Goal: Task Accomplishment & Management: Use online tool/utility

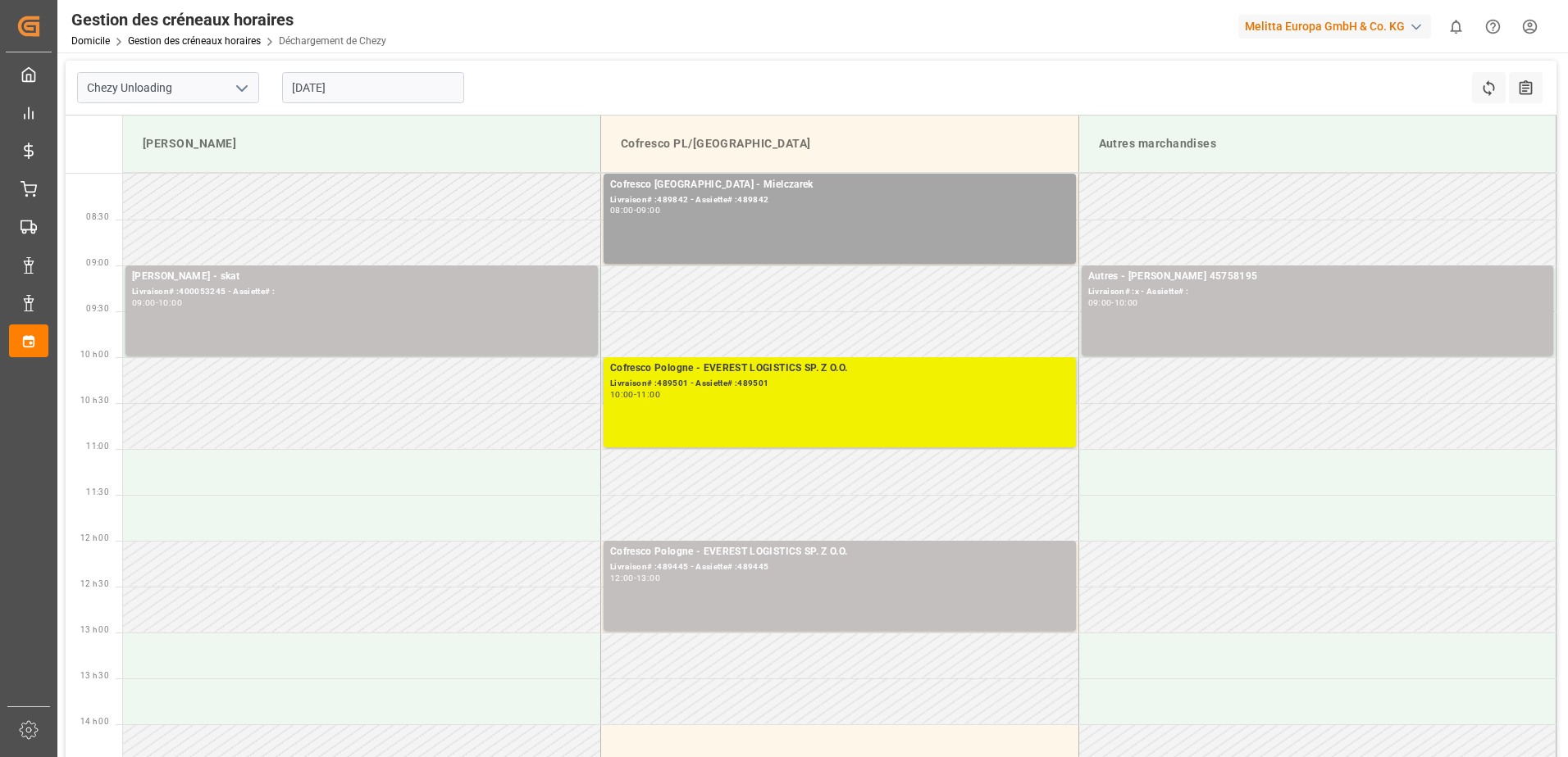
click at [792, 393] on div "10:00 - 11:00" at bounding box center [840, 396] width 459 height 9
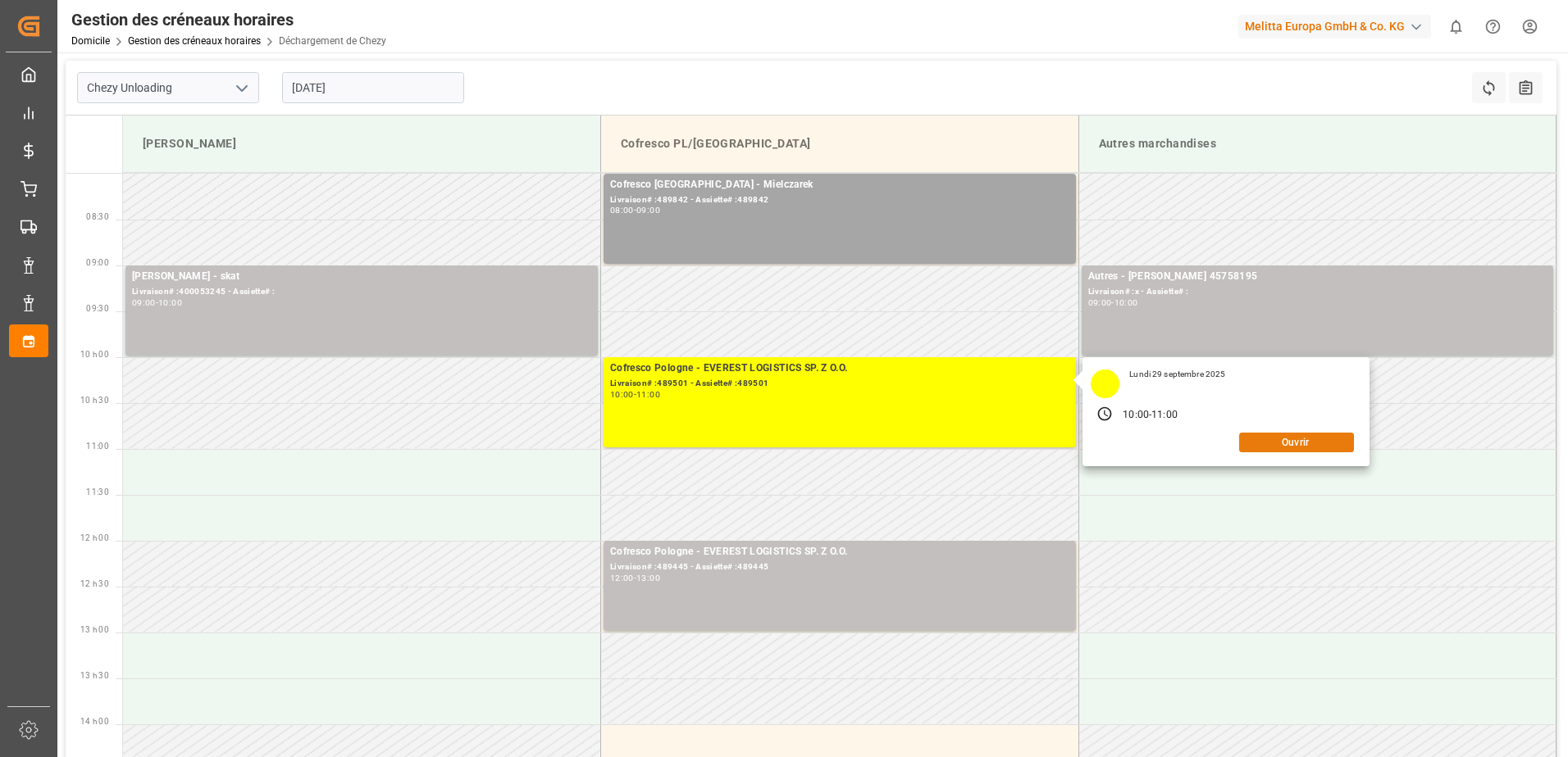
click at [1298, 443] on button "Ouvrir" at bounding box center [1296, 442] width 115 height 20
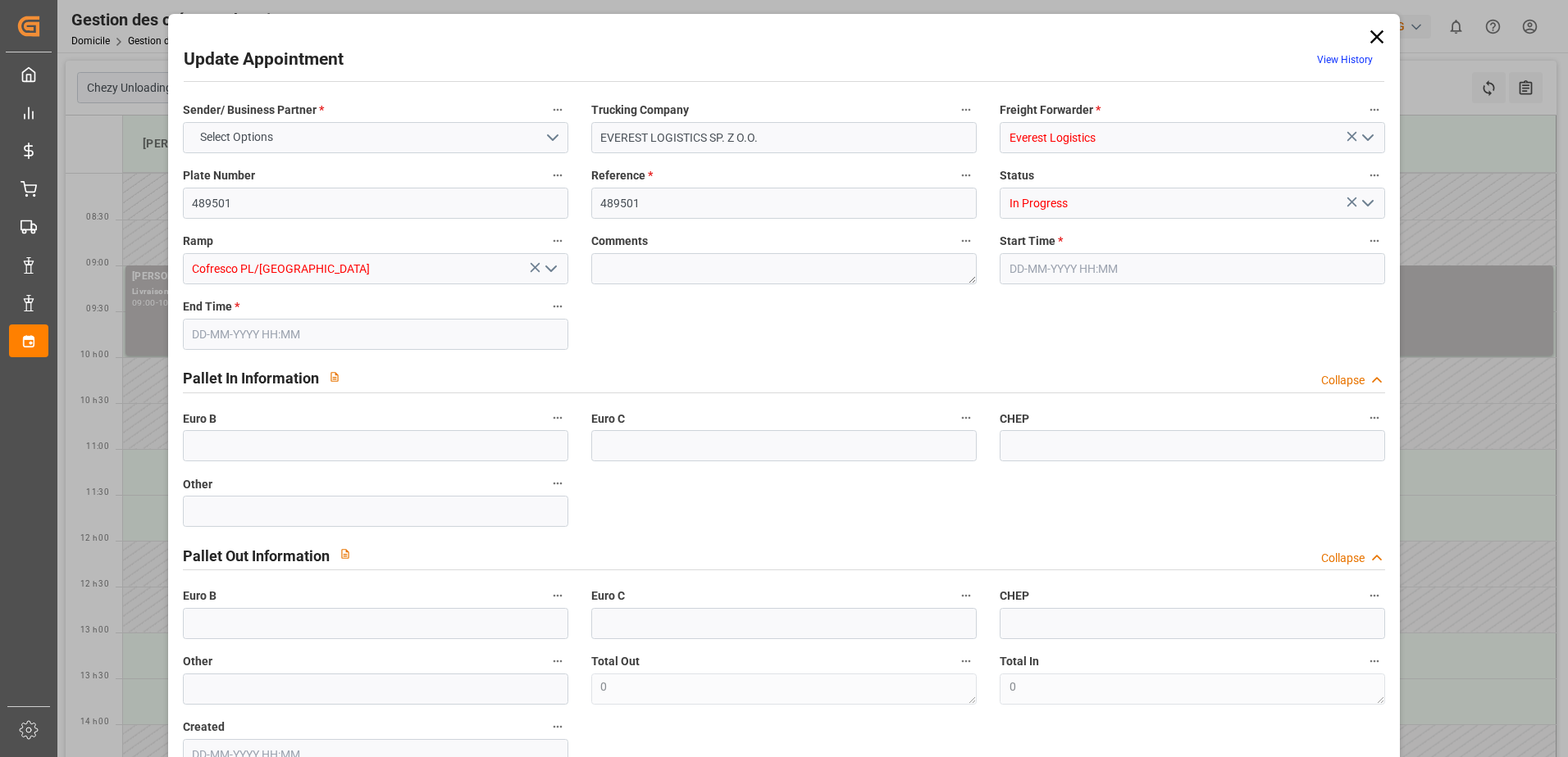
type input "[DATE] 10:00"
type input "[DATE] 11:00"
type input "[DATE] 08:35"
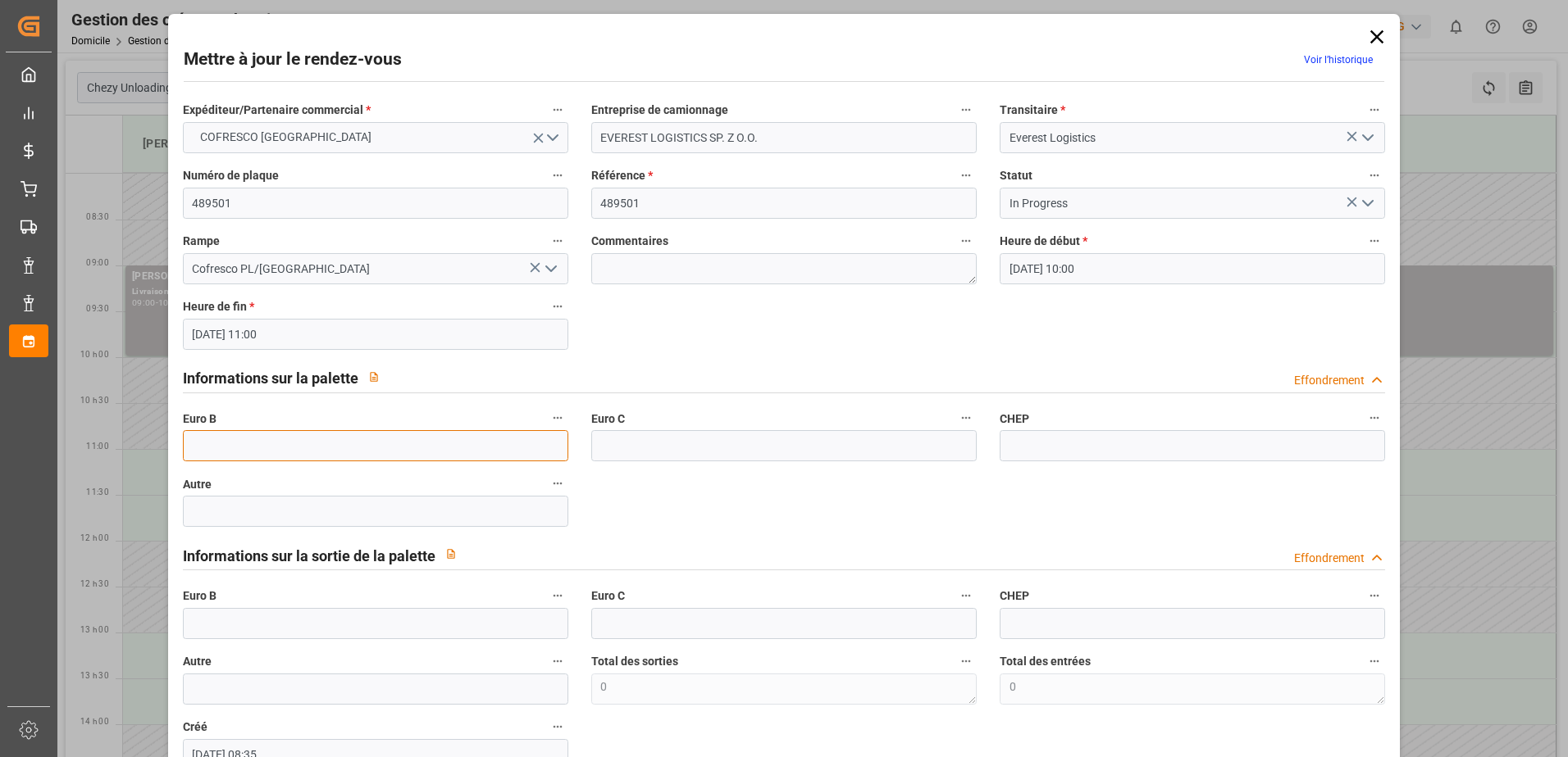
click at [479, 445] on input "text" at bounding box center [375, 445] width 386 height 31
type input "66"
click at [1361, 198] on icon "Ouvrir le menu" at bounding box center [1367, 203] width 20 height 20
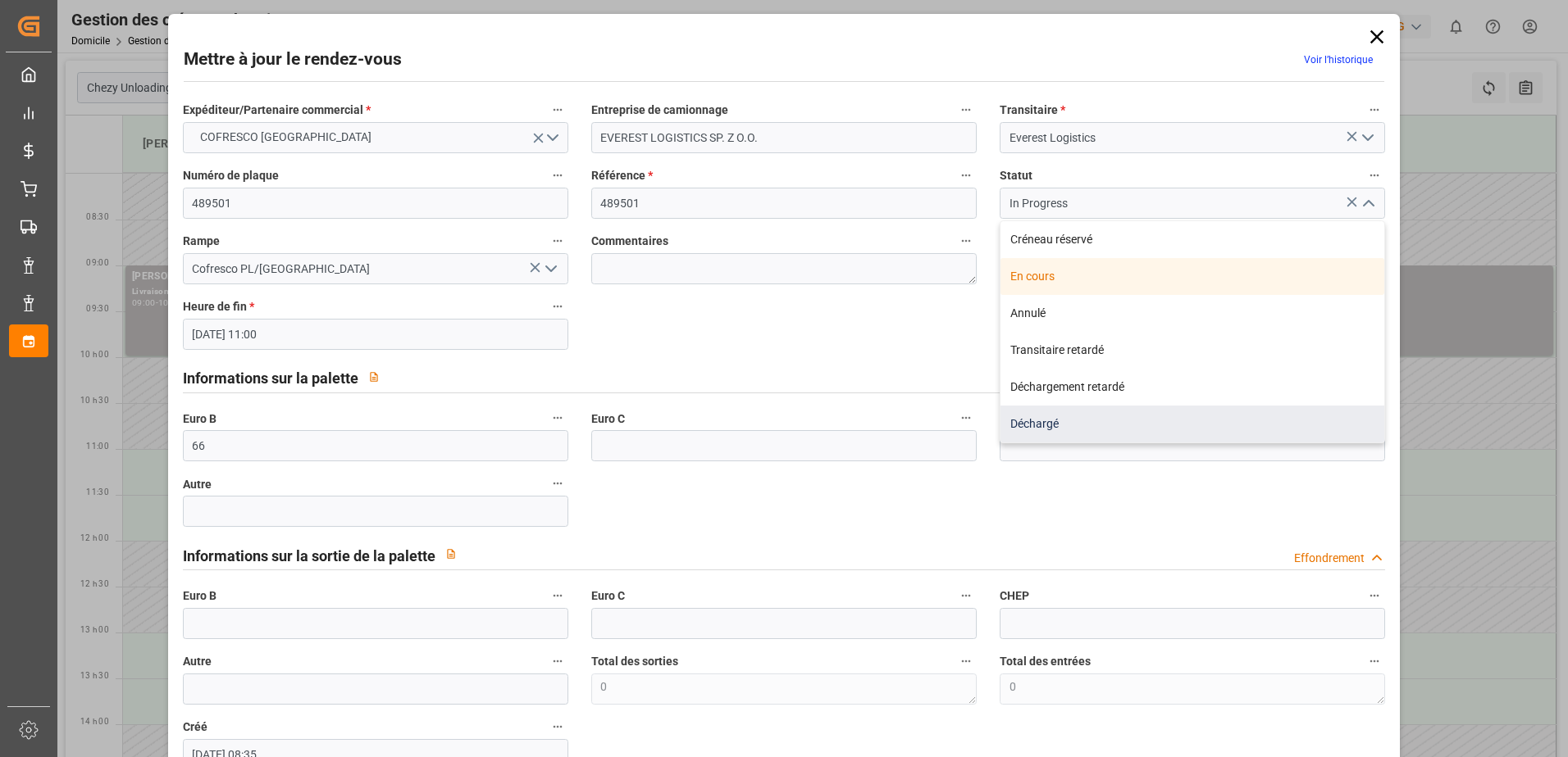
click at [1138, 419] on div "Déchargé" at bounding box center [1193, 424] width 384 height 36
type input "Unloaded"
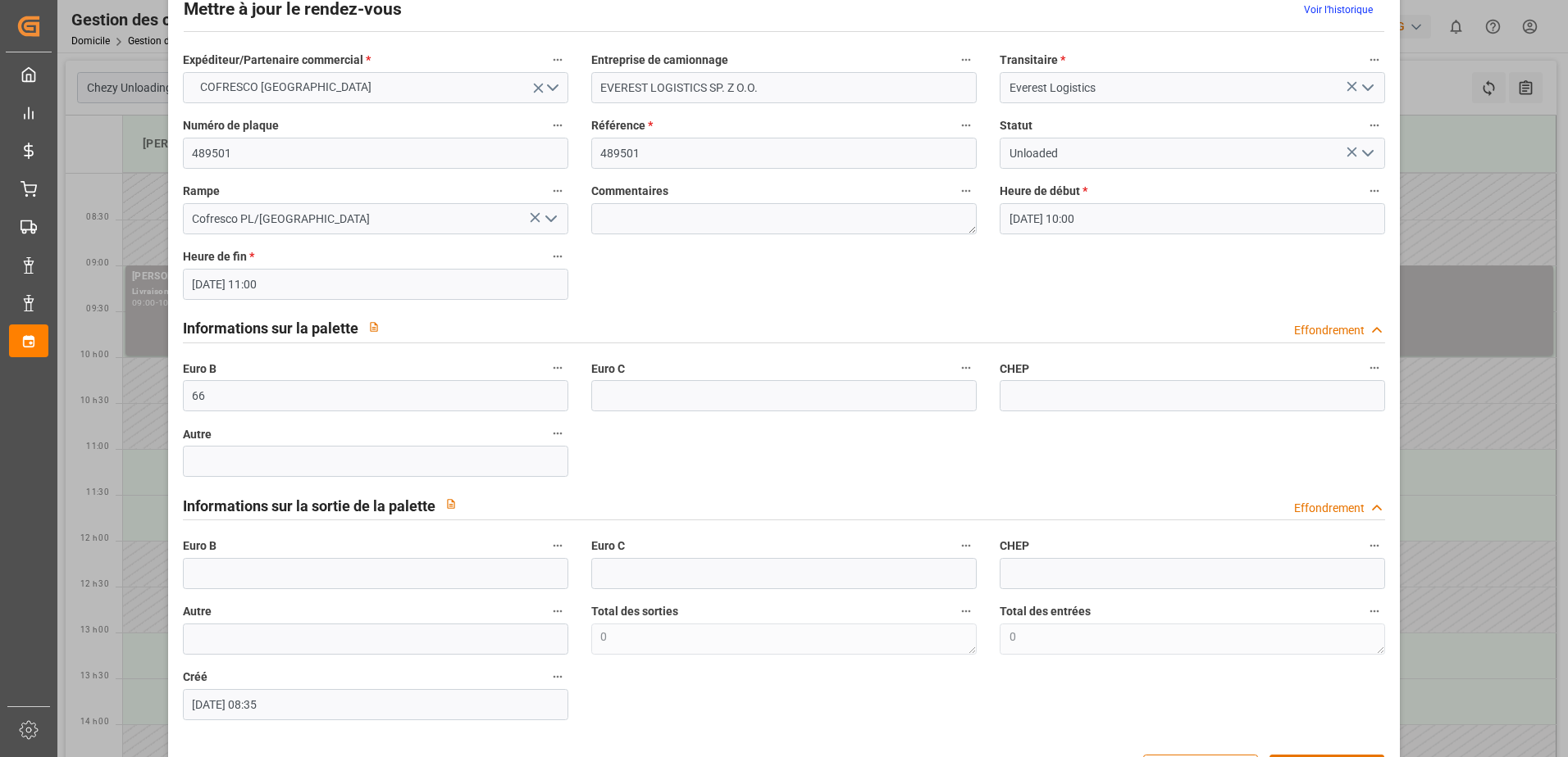
scroll to position [109, 0]
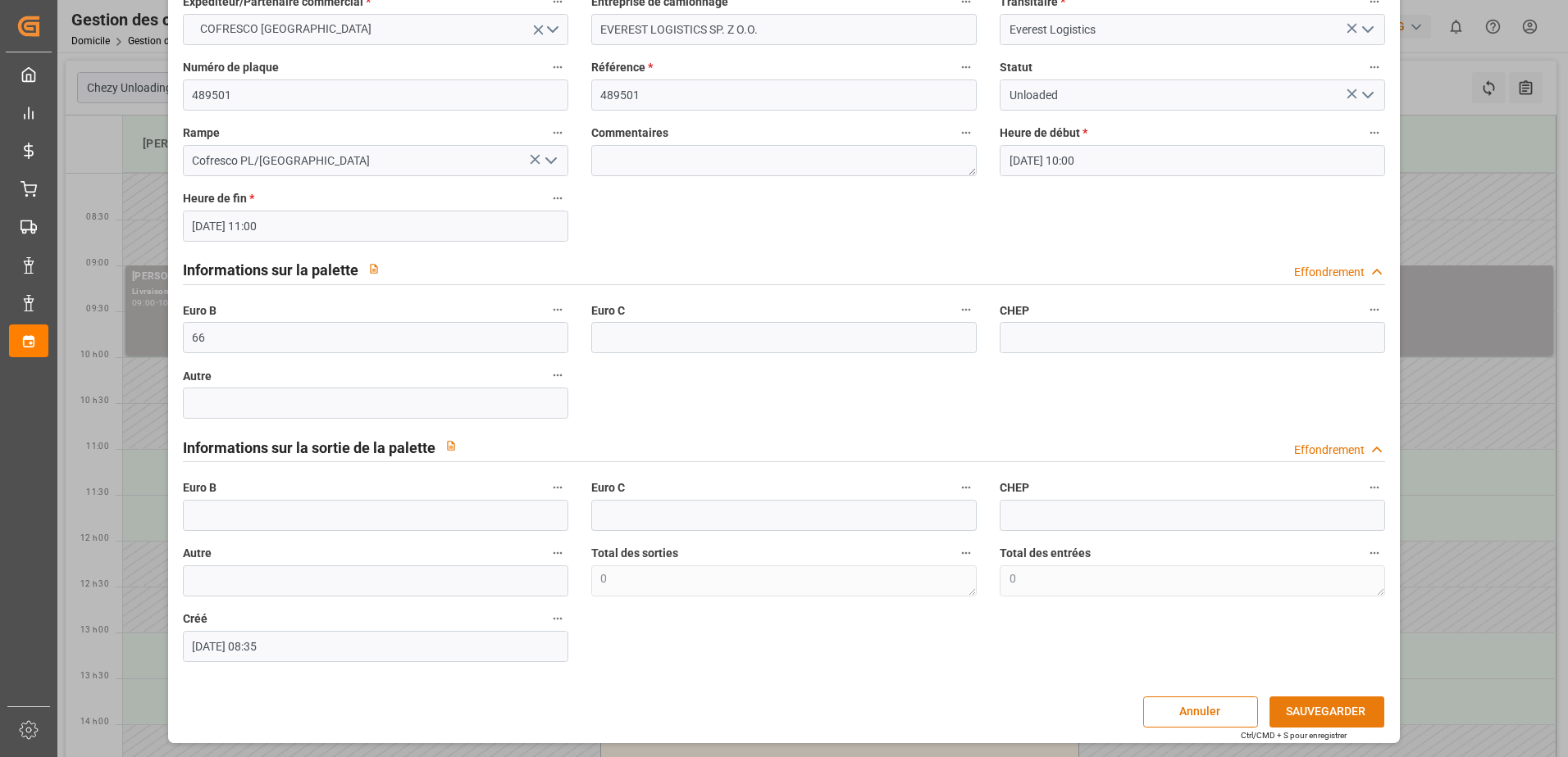
click at [1317, 702] on button "SAUVEGARDER" at bounding box center [1326, 711] width 115 height 31
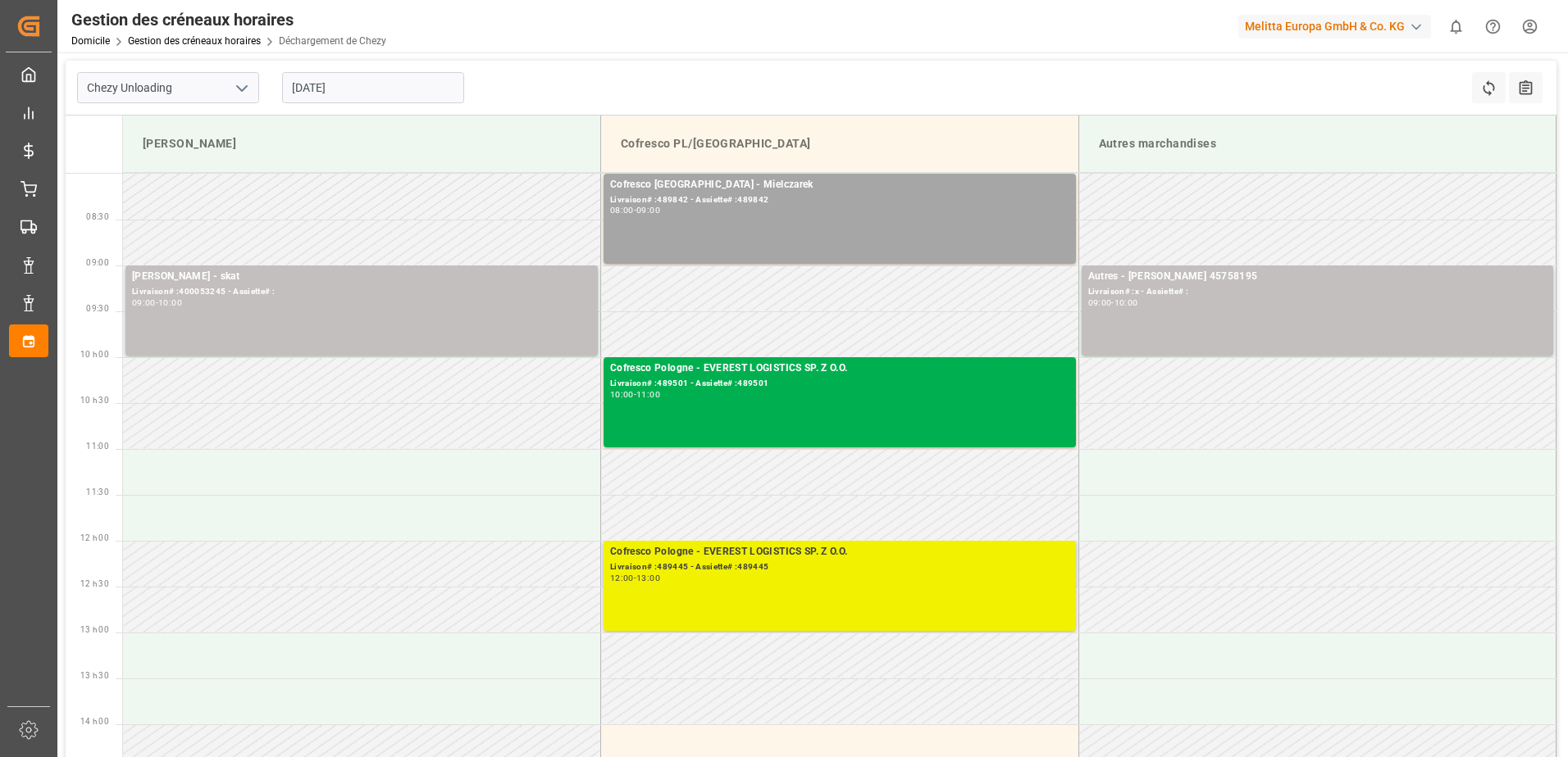
click at [870, 565] on div "Livraison# :489445 - Assiette# :489445" at bounding box center [840, 567] width 459 height 14
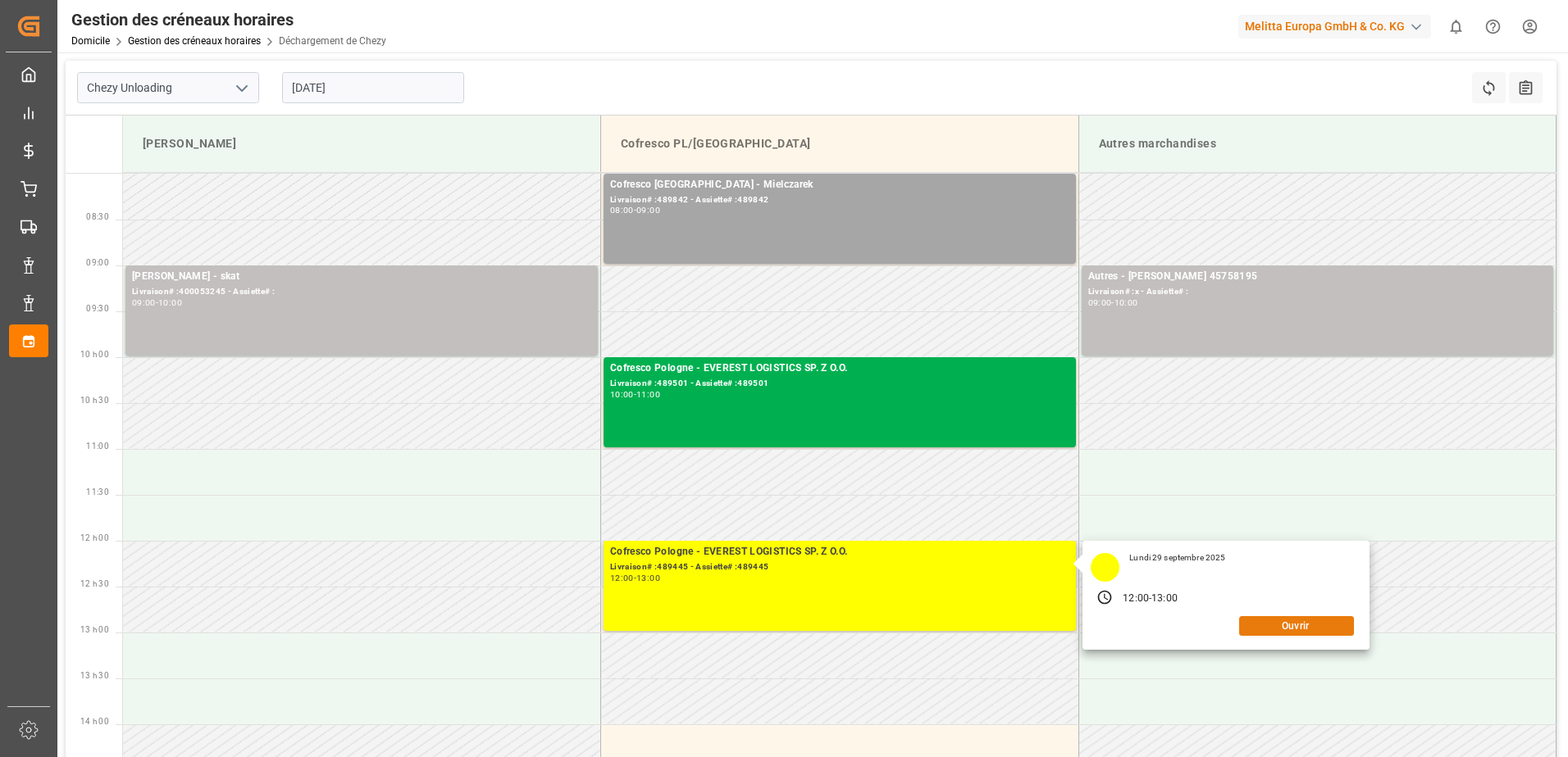
click at [1280, 624] on button "Ouvrir" at bounding box center [1296, 626] width 115 height 20
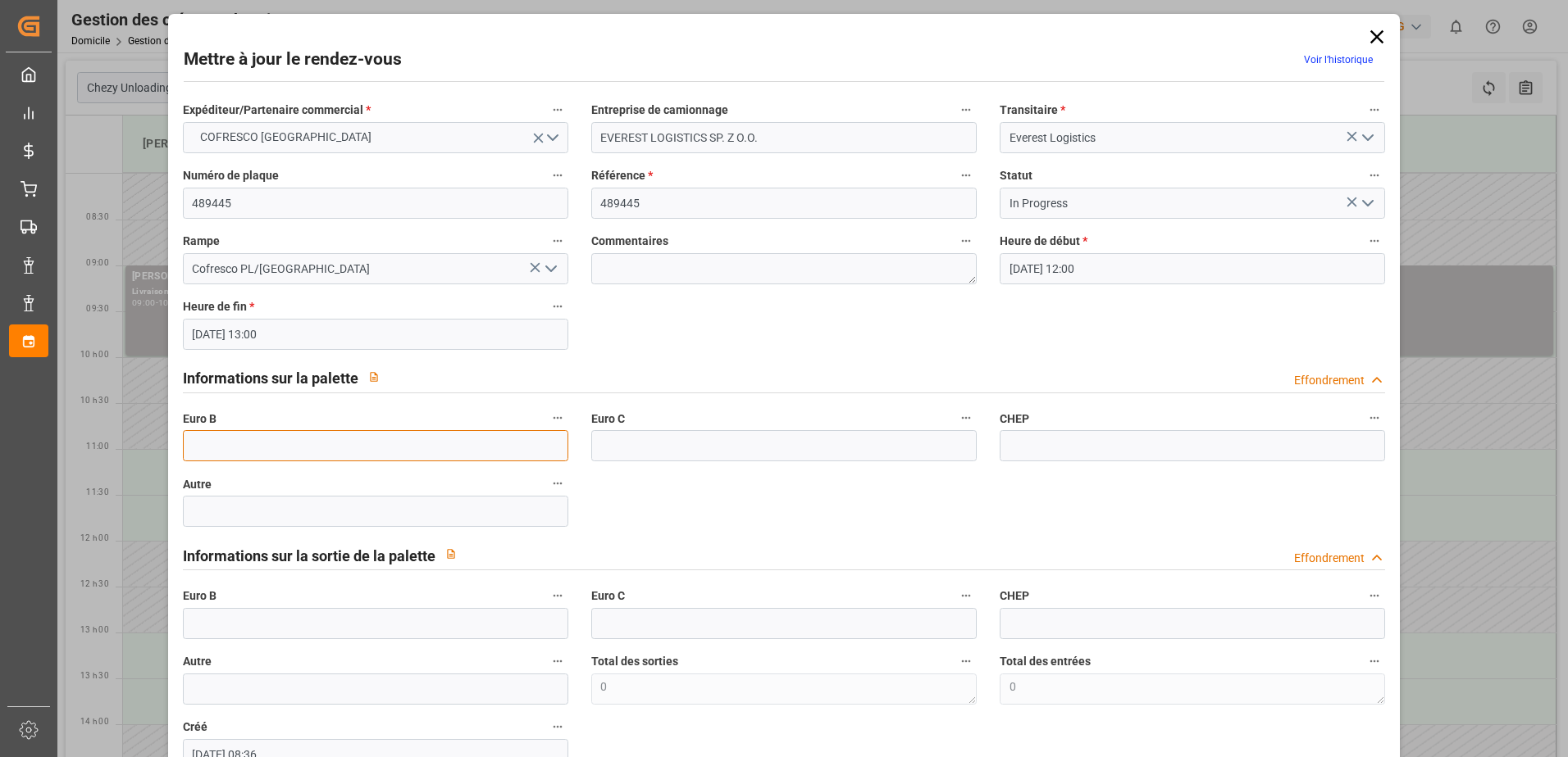
click at [312, 448] on input "text" at bounding box center [375, 445] width 386 height 31
type input "33"
click at [1357, 204] on icon "Ouvrir le menu" at bounding box center [1367, 203] width 20 height 20
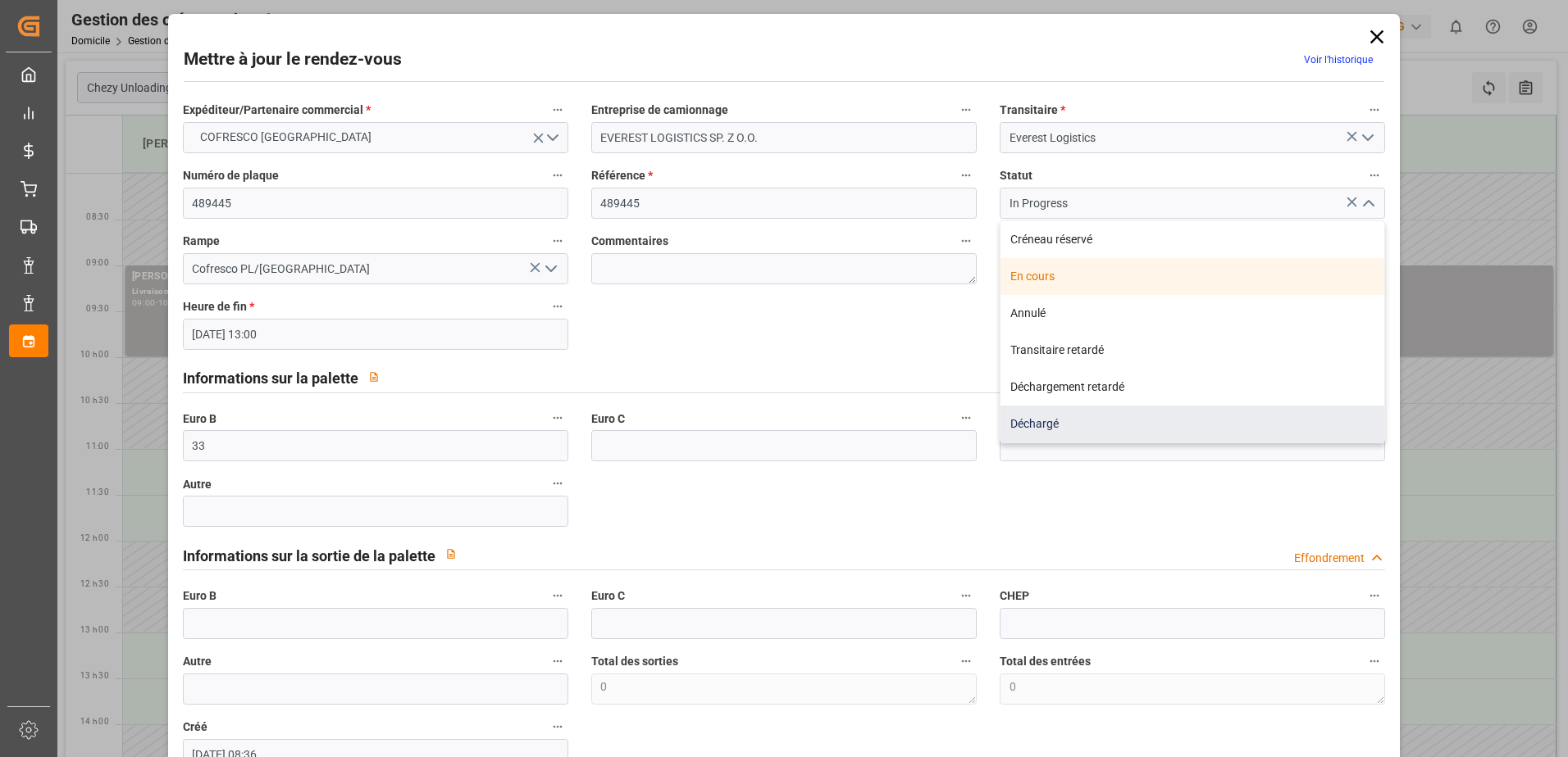
click at [1082, 418] on div "Déchargé" at bounding box center [1193, 424] width 384 height 36
type input "Unloaded"
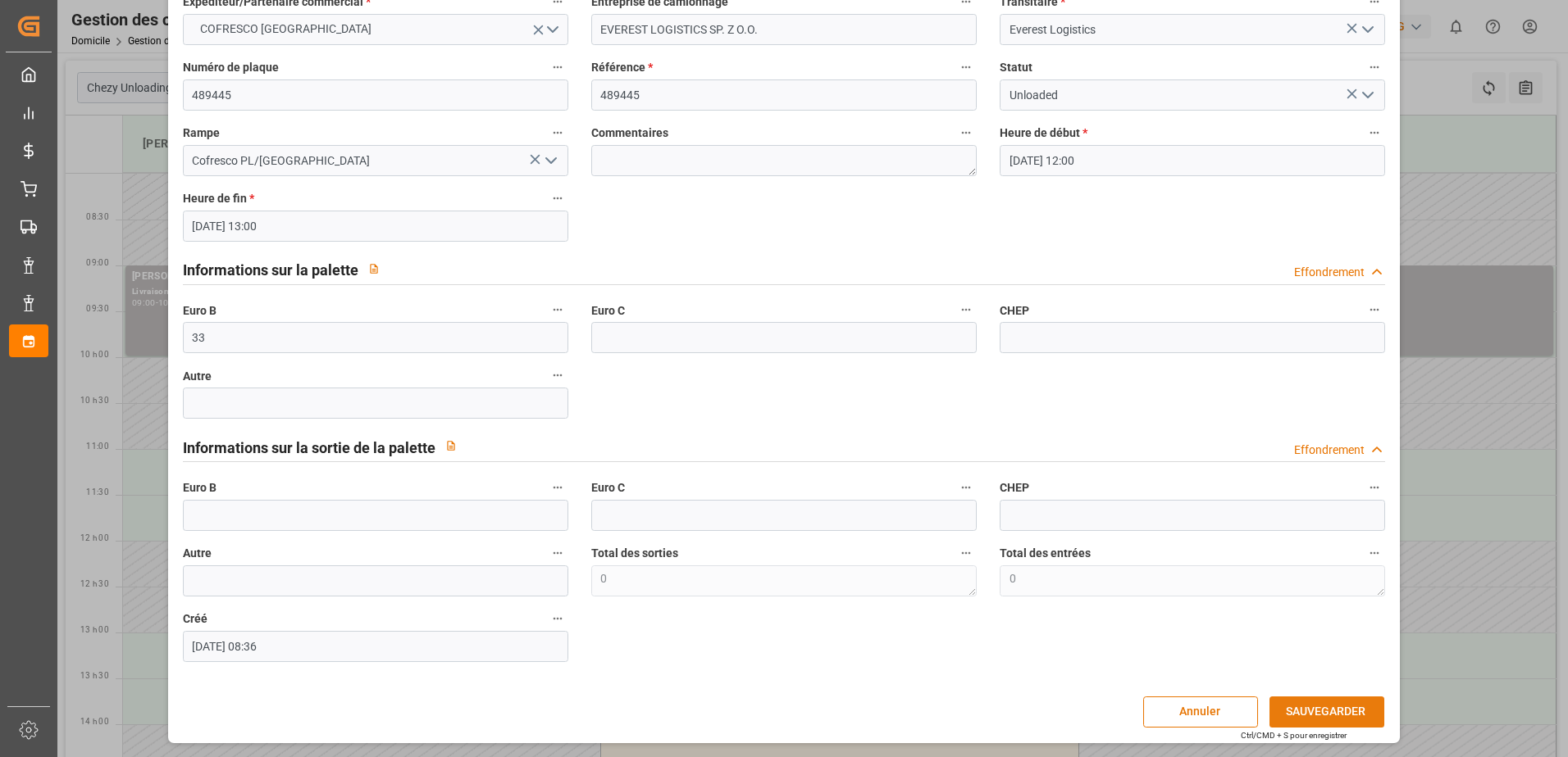
click at [1314, 706] on button "SAUVEGARDER" at bounding box center [1326, 711] width 115 height 31
